Goal: Obtain resource: Obtain resource

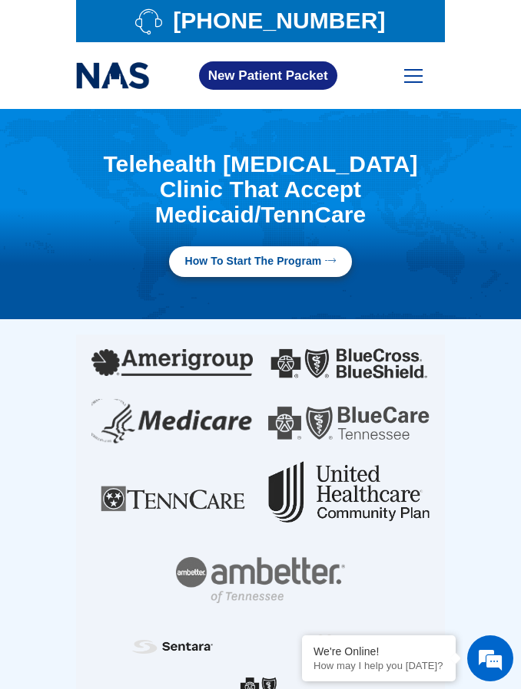
click at [279, 254] on span "How to Start the program" at bounding box center [252, 261] width 137 height 15
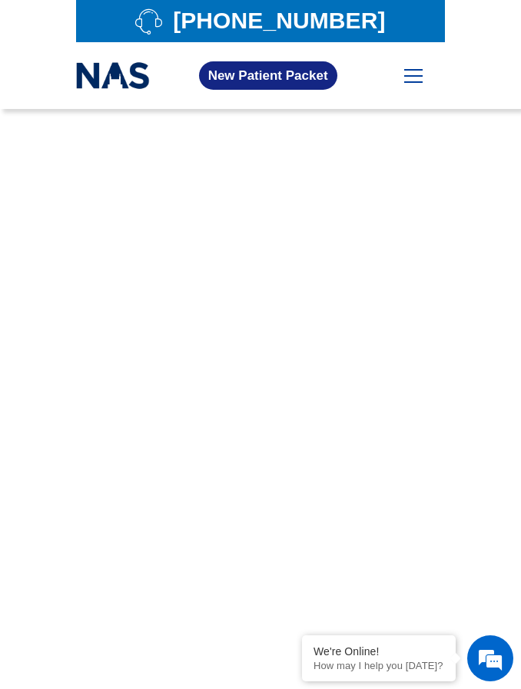
click at [411, 71] on div at bounding box center [413, 71] width 18 height 5
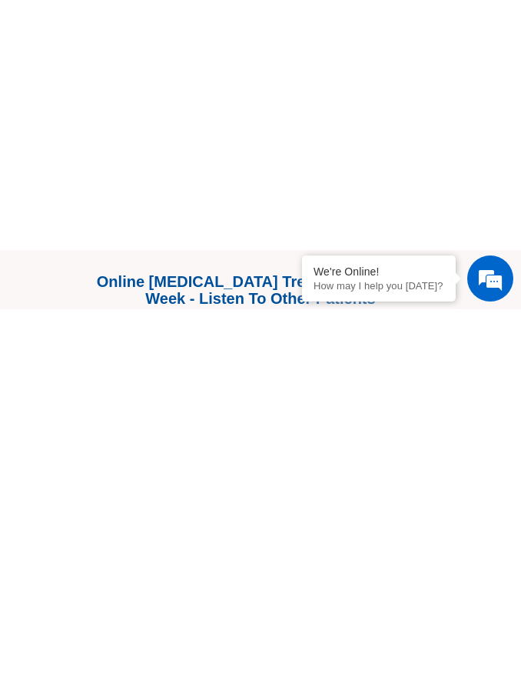
scroll to position [1014, 0]
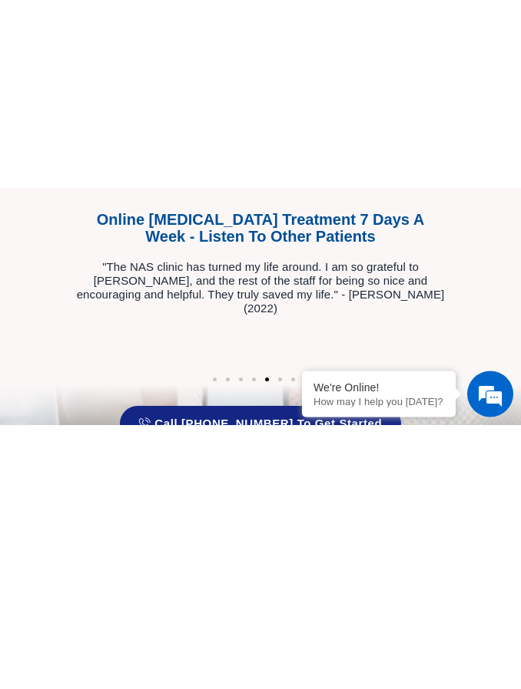
scroll to position [948, 0]
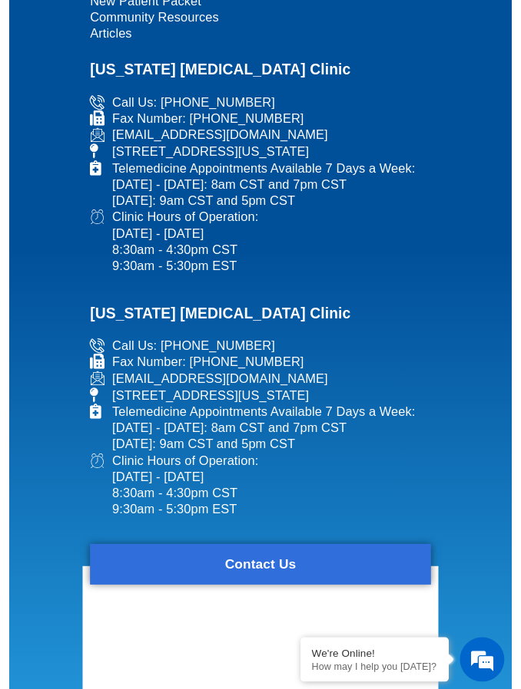
scroll to position [4716, 0]
